Goal: Transaction & Acquisition: Obtain resource

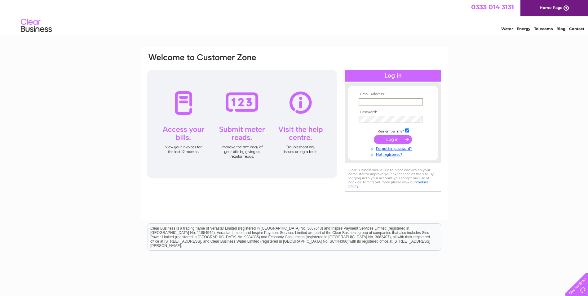
click at [373, 101] on input "text" at bounding box center [391, 101] width 65 height 7
paste input "invoices@safer-group.com"
type input "invoices@safer-group.com"
click at [329, 36] on html "0333 014 3131 Home Page Water Energy Telecoms Blog Contact" at bounding box center [294, 18] width 588 height 36
click at [400, 139] on input "submit" at bounding box center [393, 138] width 38 height 9
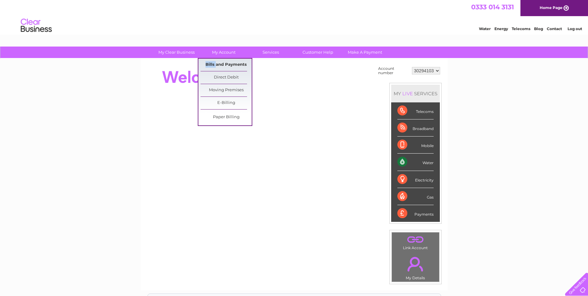
click at [219, 70] on ul "Bills and Payments Direct Debit Moving Premises E-Billing Paper Billing" at bounding box center [225, 92] width 55 height 68
drag, startPoint x: 219, startPoint y: 70, endPoint x: 220, endPoint y: 65, distance: 5.0
click at [220, 65] on link "Bills and Payments" at bounding box center [226, 65] width 51 height 12
click at [227, 63] on link "Bills and Payments" at bounding box center [226, 65] width 51 height 12
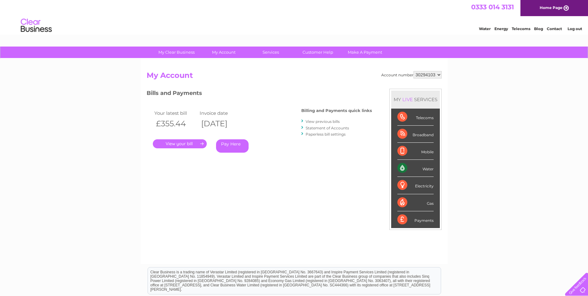
click at [173, 143] on link "." at bounding box center [180, 143] width 54 height 9
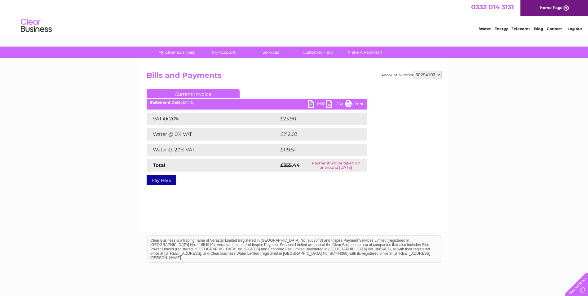
click at [311, 103] on link "PDF" at bounding box center [317, 104] width 19 height 9
click at [575, 26] on li "Log out" at bounding box center [575, 29] width 19 height 8
click at [578, 29] on link "Log out" at bounding box center [575, 28] width 15 height 5
